Goal: Task Accomplishment & Management: Use online tool/utility

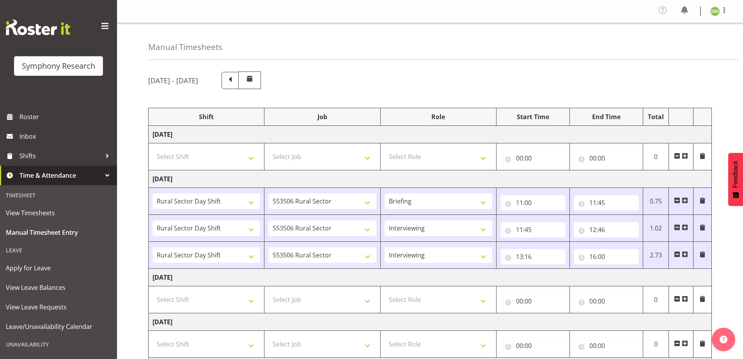
select select "81297"
select select "10587"
select select "81297"
select select "10587"
select select "47"
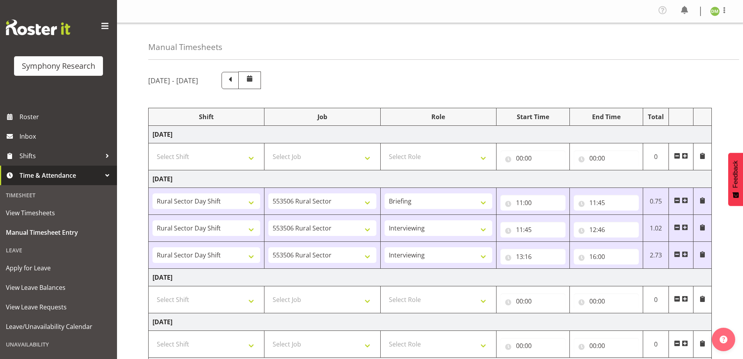
select select "81297"
select select "10587"
select select "47"
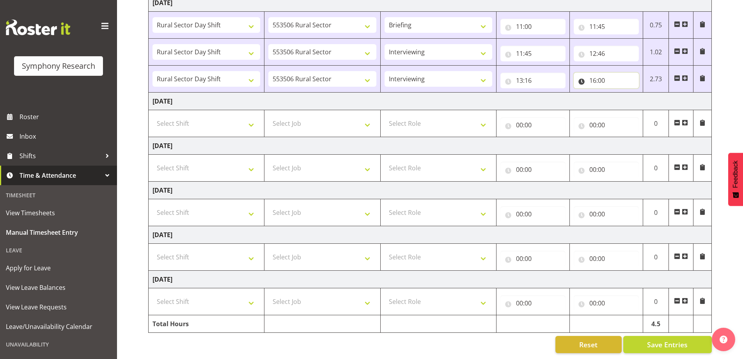
click at [601, 75] on input "16:00" at bounding box center [606, 81] width 65 height 16
click at [625, 93] on select "00 01 02 03 04 05 06 07 08 09 10 11 12 13 14 15 16 17 18 19 20 21 22 23" at bounding box center [628, 101] width 18 height 16
select select "15"
click at [619, 93] on select "00 01 02 03 04 05 06 07 08 09 10 11 12 13 14 15 16 17 18 19 20 21 22 23" at bounding box center [628, 101] width 18 height 16
type input "15:00"
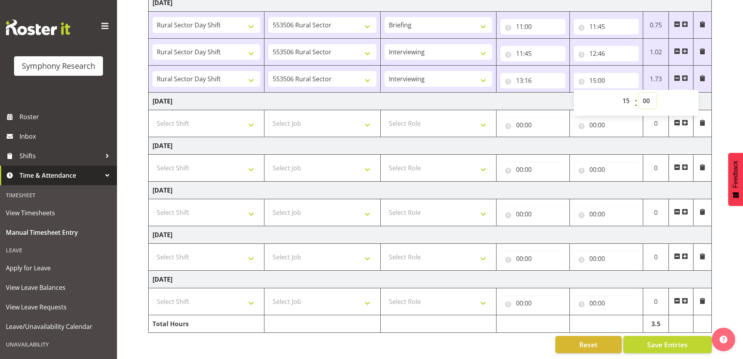
click at [646, 94] on select "00 01 02 03 04 05 06 07 08 09 10 11 12 13 14 15 16 17 18 19 20 21 22 23 24 25 2…" at bounding box center [648, 101] width 18 height 16
select select "16"
click at [639, 93] on select "00 01 02 03 04 05 06 07 08 09 10 11 12 13 14 15 16 17 18 19 20 21 22 23 24 25 2…" at bounding box center [648, 101] width 18 height 16
type input "15:16"
click at [674, 346] on button "Save Entries" at bounding box center [668, 344] width 89 height 17
